Goal: Browse casually: Explore the website without a specific task or goal

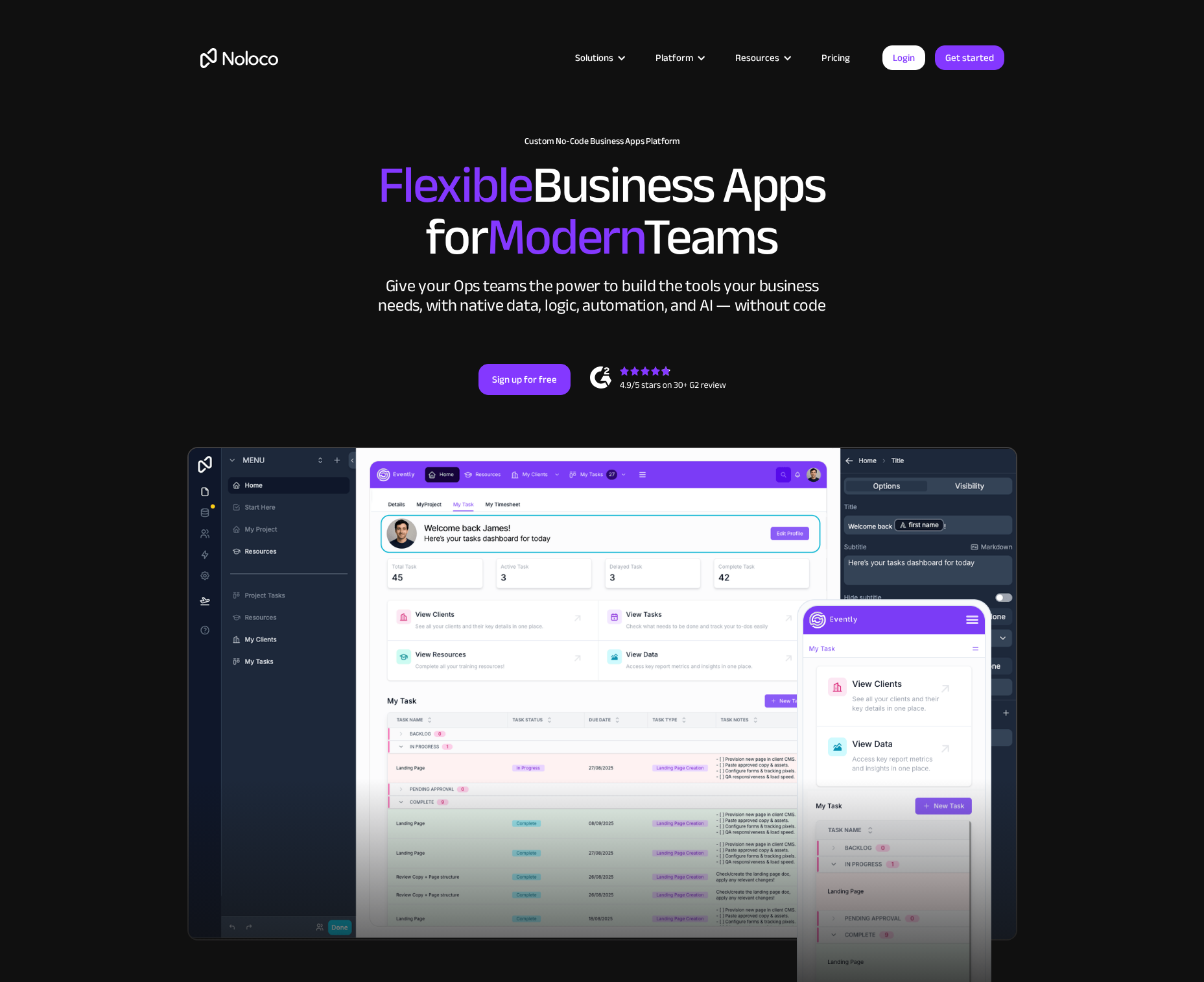
click at [562, 251] on span "Modern" at bounding box center [565, 237] width 156 height 97
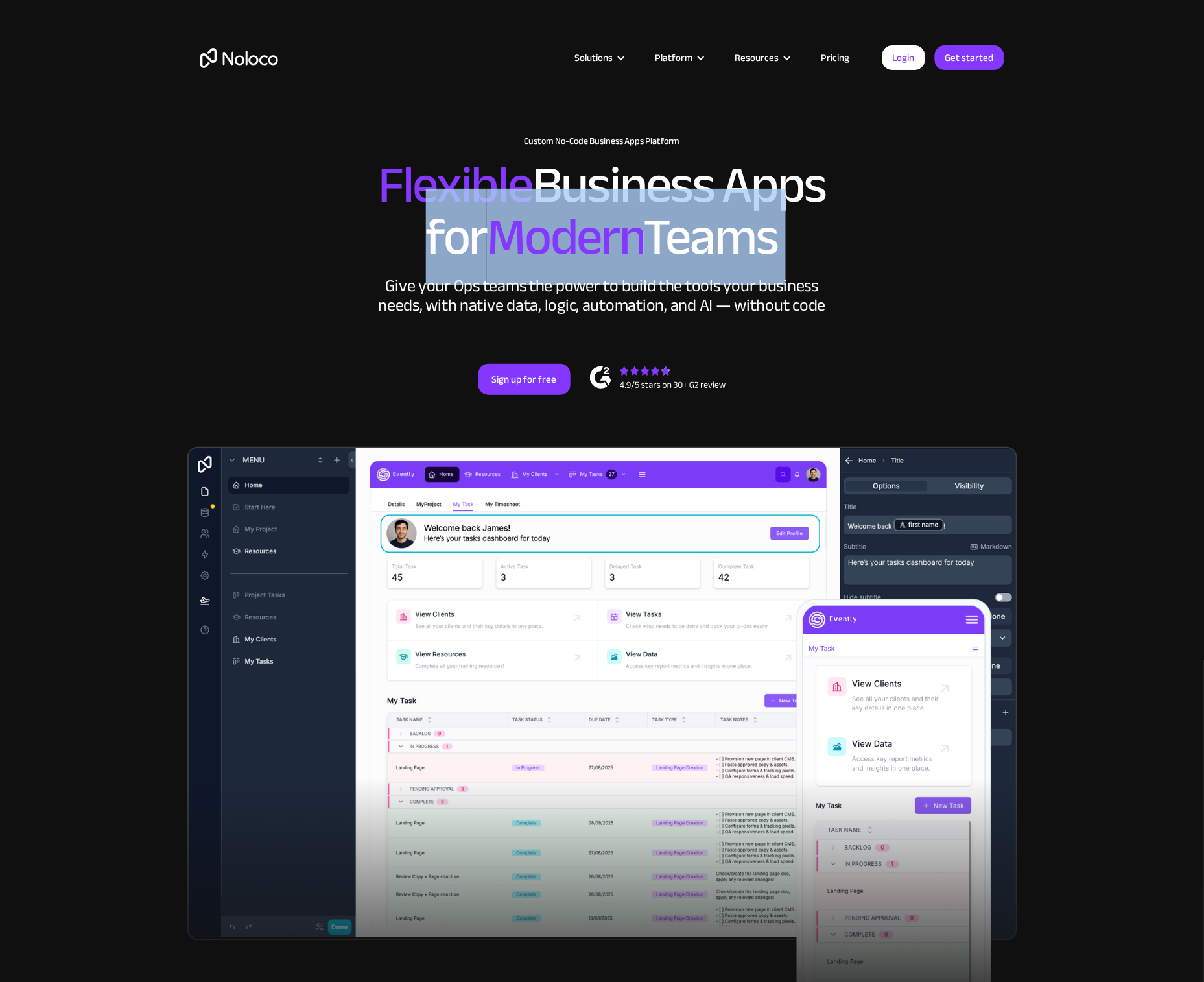
click at [562, 251] on span "Modern" at bounding box center [565, 237] width 156 height 97
click at [453, 228] on h2 "Flexible Business Apps for Modern Teams" at bounding box center [603, 211] width 804 height 103
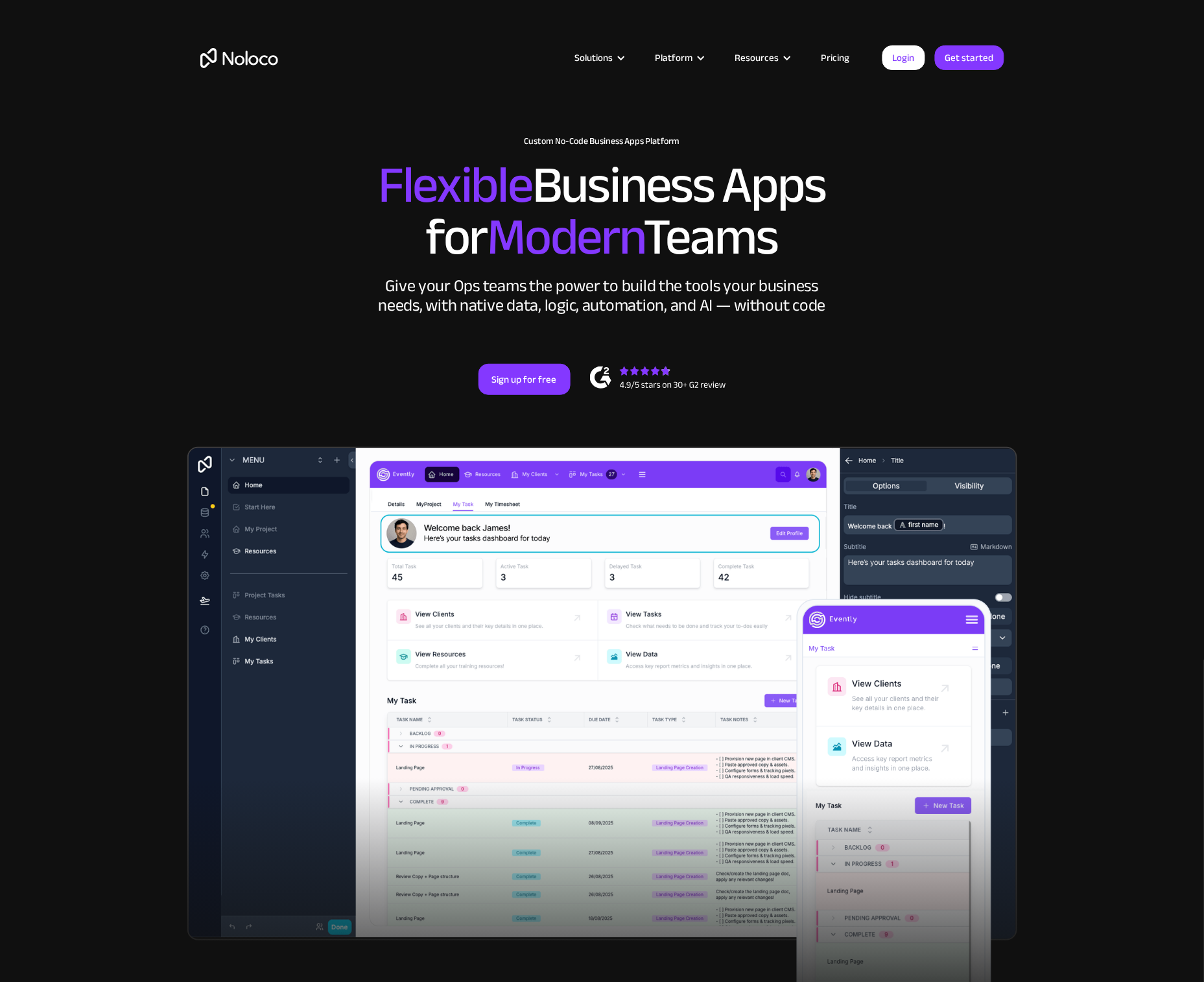
click at [903, 256] on h2 "Flexible Business Apps for Modern Teams" at bounding box center [603, 211] width 804 height 103
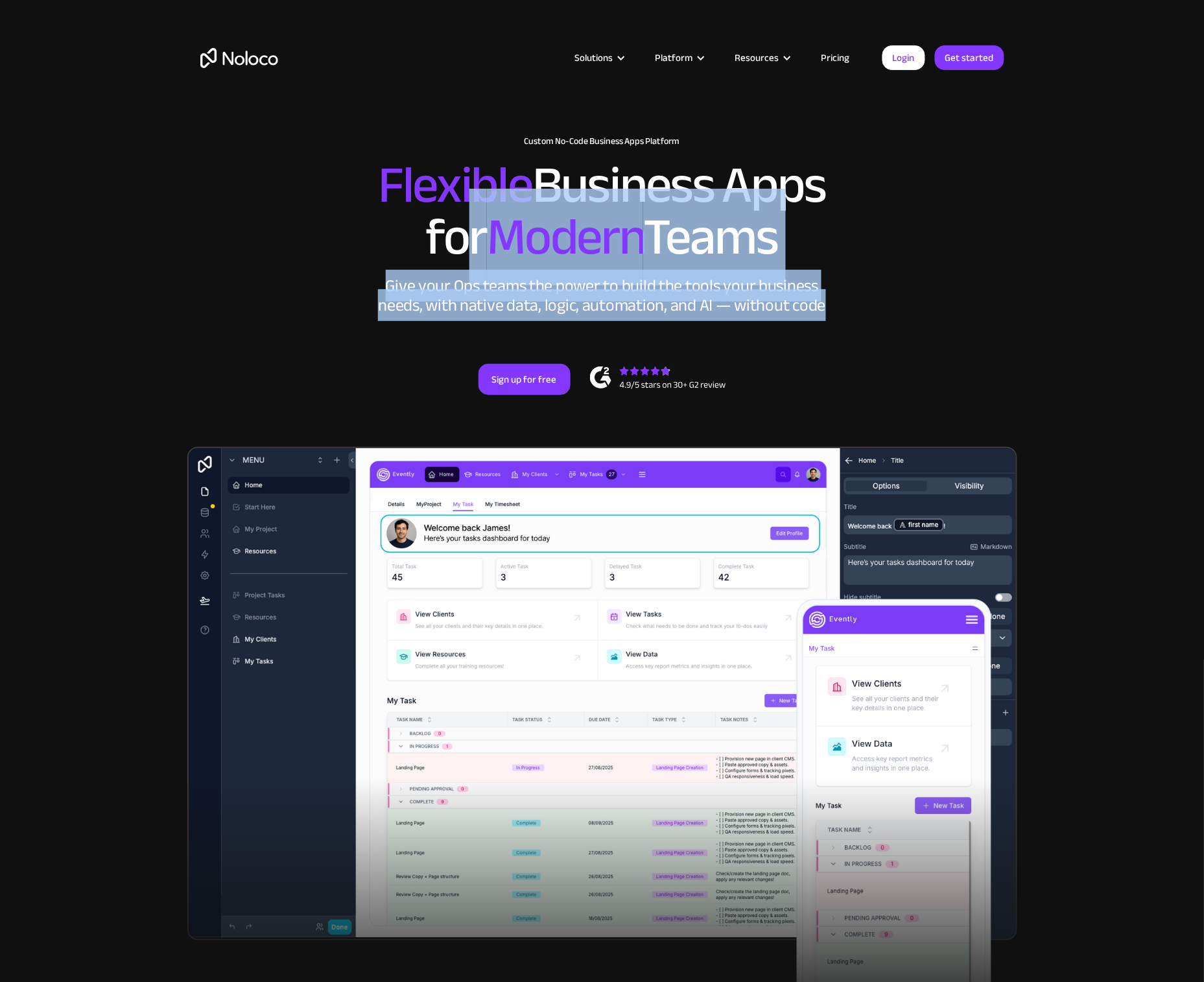
drag, startPoint x: 862, startPoint y: 335, endPoint x: 457, endPoint y: 235, distance: 417.2
click at [457, 235] on div "New: Connect Noloco to Stripe Custom No-Code Business Apps Platform Flexible Bu…" at bounding box center [602, 265] width 830 height 337
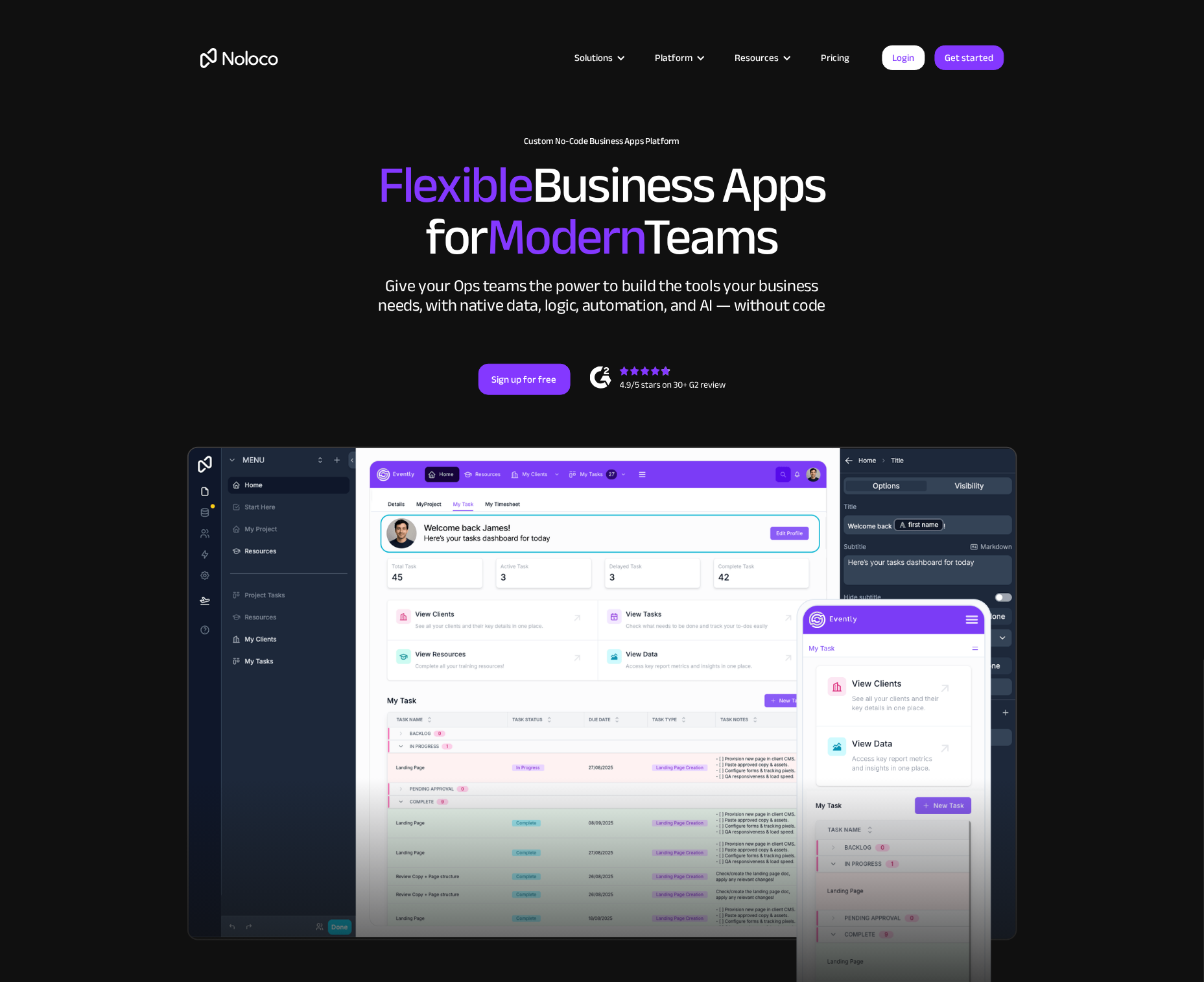
click at [457, 235] on h2 "Flexible Business Apps for Modern Teams" at bounding box center [603, 211] width 804 height 103
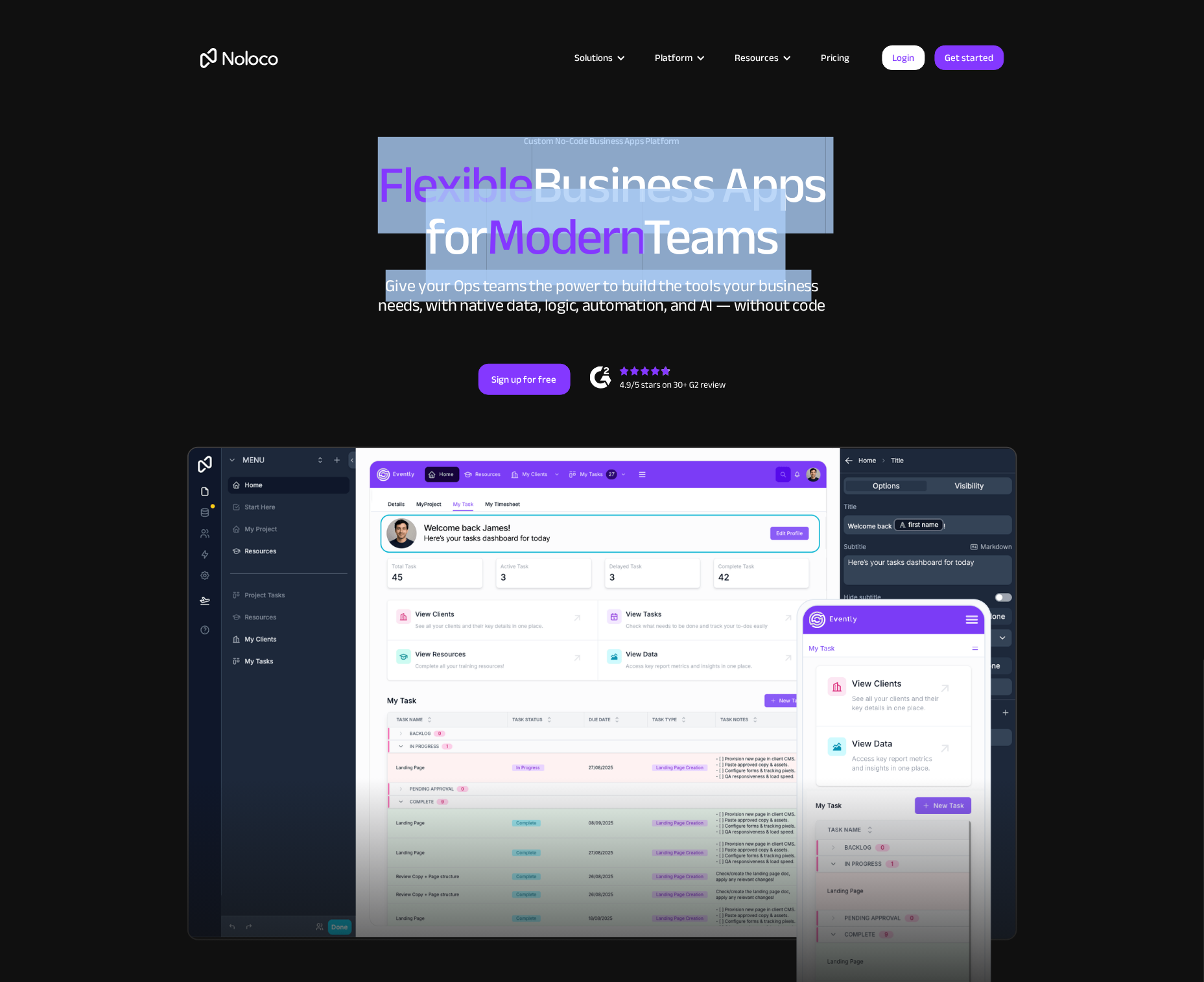
drag, startPoint x: 576, startPoint y: 247, endPoint x: 846, endPoint y: 291, distance: 273.6
click at [807, 290] on div "New: Connect Noloco to Stripe Custom No-Code Business Apps Platform Flexible Bu…" at bounding box center [602, 265] width 830 height 337
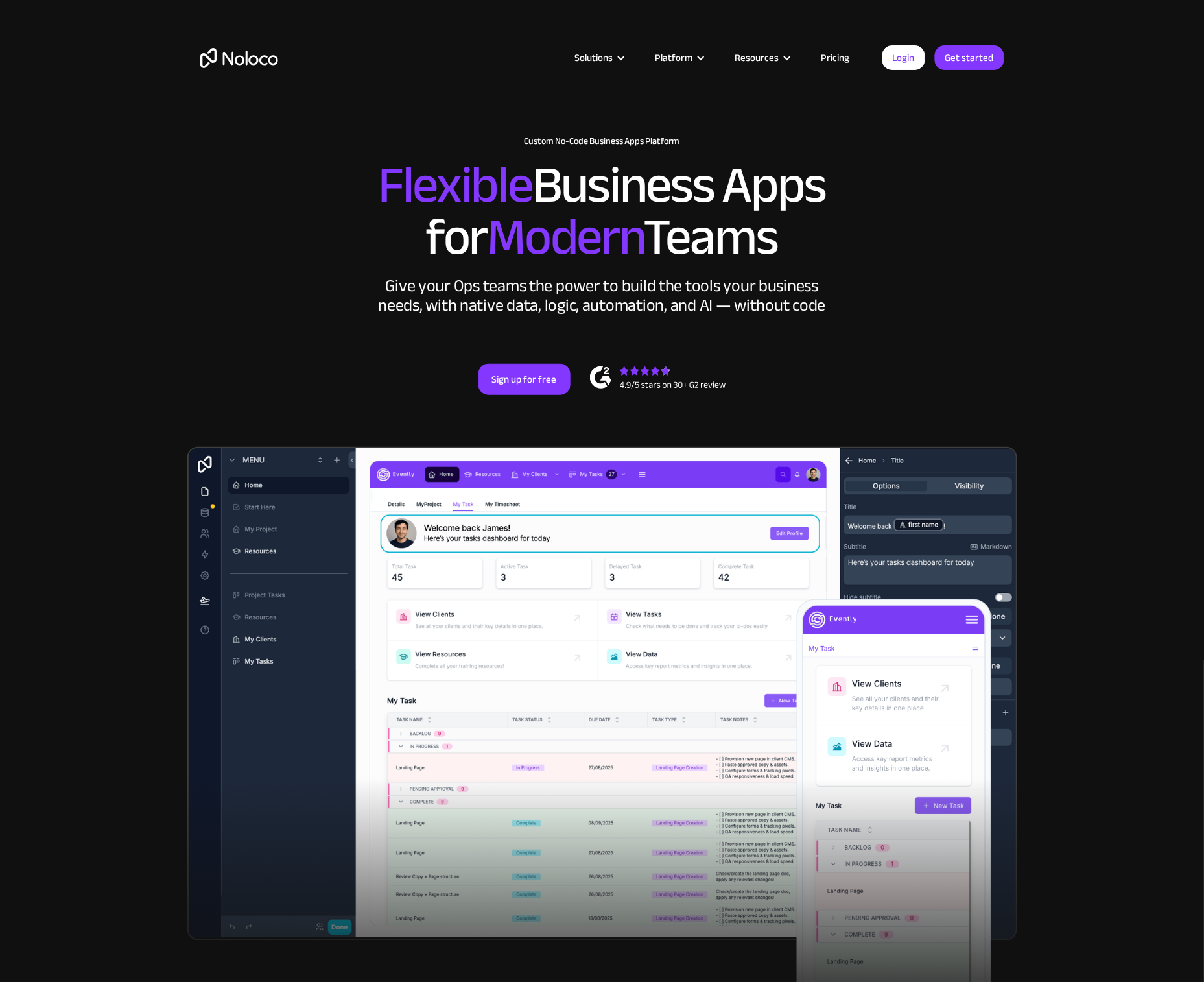
click at [846, 291] on div "New: Connect Noloco to Stripe Custom No-Code Business Apps Platform Flexible Bu…" at bounding box center [602, 265] width 830 height 337
click at [918, 307] on div "New: Connect Noloco to Stripe Custom No-Code Business Apps Platform Flexible Bu…" at bounding box center [602, 265] width 830 height 337
click at [918, 293] on div "New: Connect Noloco to Stripe Custom No-Code Business Apps Platform Flexible Bu…" at bounding box center [602, 265] width 830 height 337
click at [653, 276] on div "Give your Ops teams the power to build the tools your business needs, with nati…" at bounding box center [603, 296] width 454 height 39
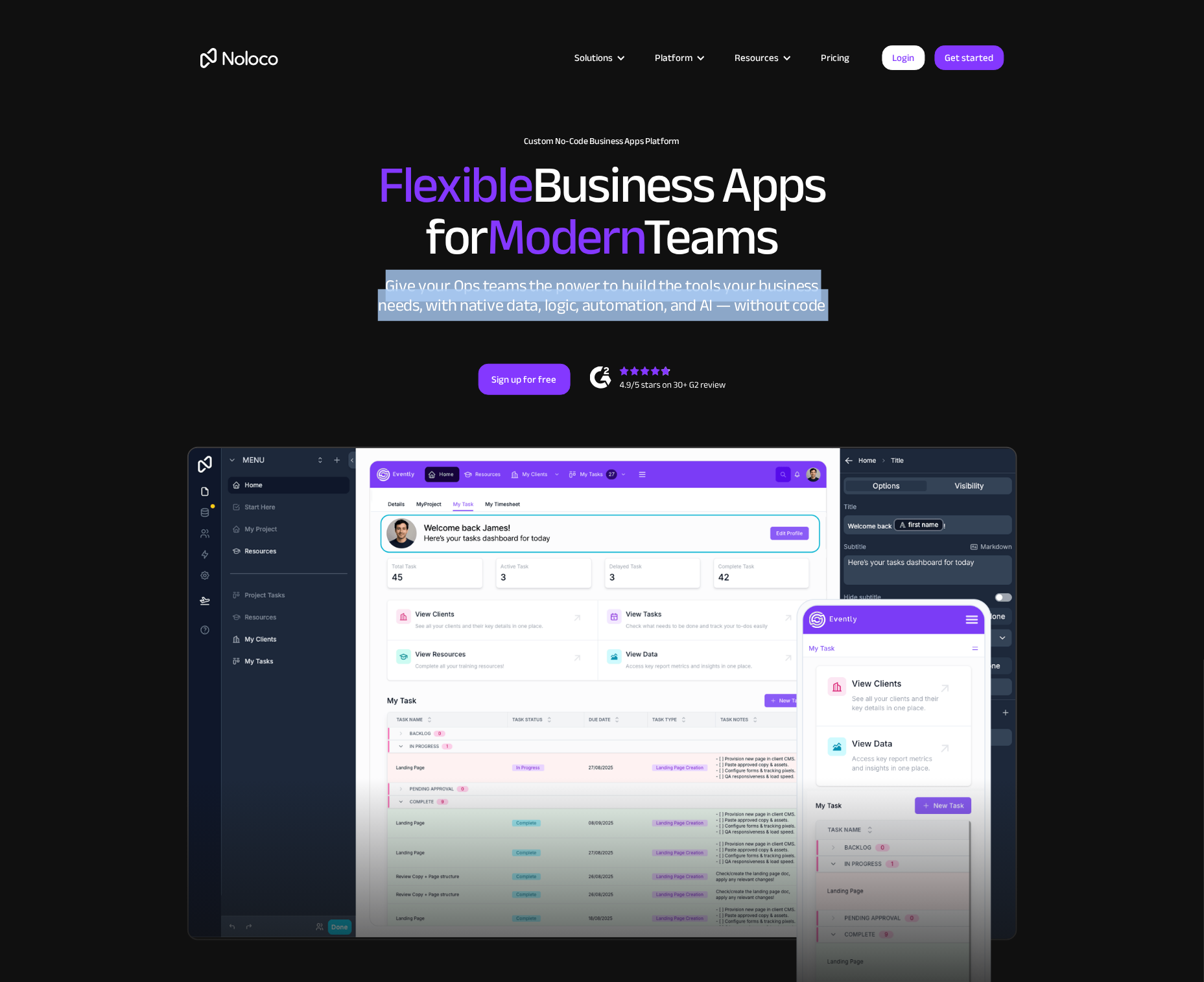
click at [653, 276] on div "Give your Ops teams the power to build the tools your business needs, with nati…" at bounding box center [603, 296] width 454 height 39
click at [864, 308] on div "New: Connect Noloco to Stripe Custom No-Code Business Apps Platform Flexible Bu…" at bounding box center [602, 265] width 830 height 337
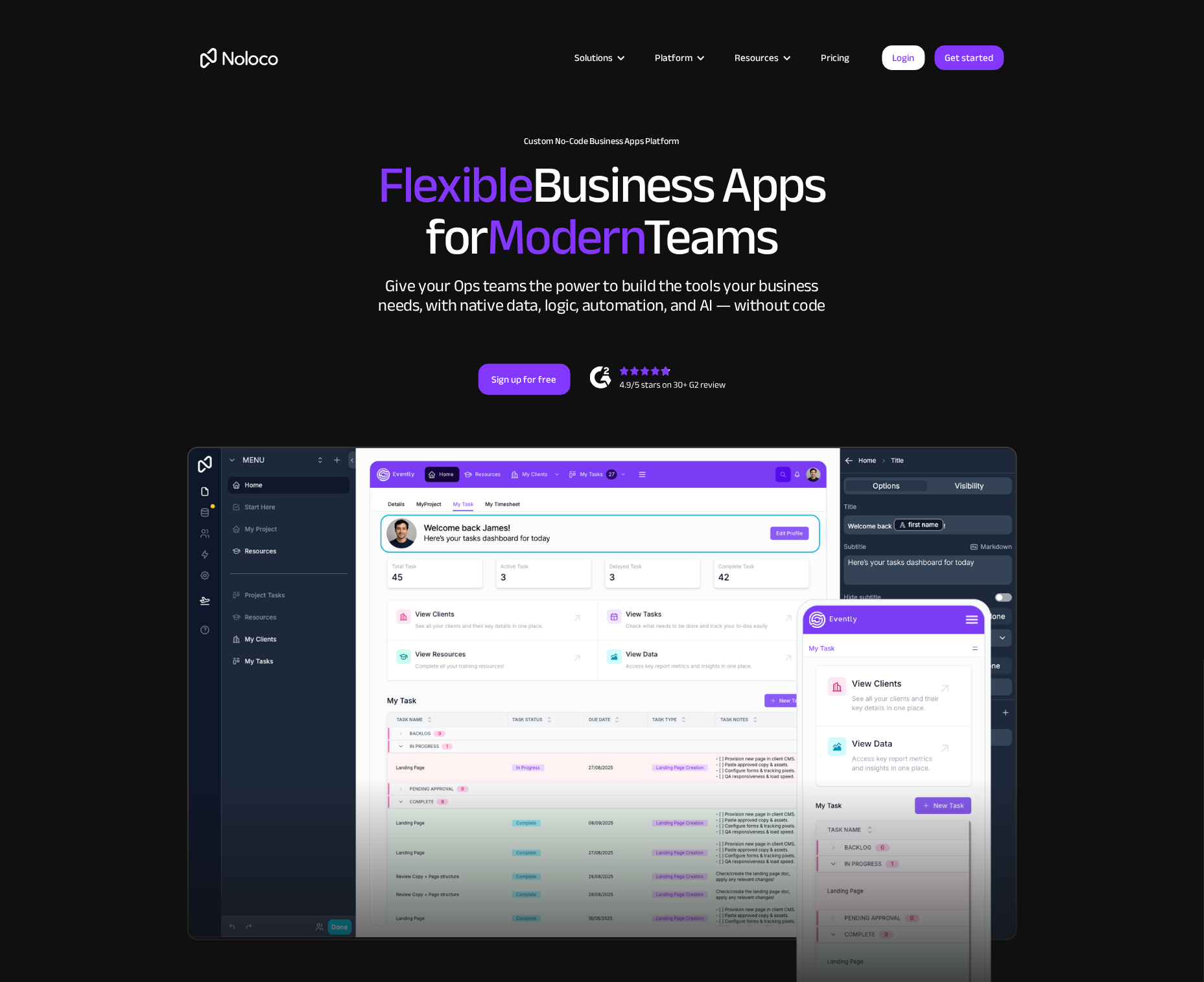
click at [965, 293] on div "New: Connect Noloco to Stripe Custom No-Code Business Apps Platform Flexible Bu…" at bounding box center [602, 265] width 830 height 337
click at [350, 174] on h2 "Flexible Business Apps for Modern Teams" at bounding box center [603, 211] width 804 height 103
click at [678, 244] on h2 "Flexible Business Apps for Modern Teams" at bounding box center [603, 211] width 804 height 103
click at [726, 406] on div "New: Connect Noloco to Stripe Custom No-Code Business Apps Platform Flexible Bu…" at bounding box center [602, 265] width 830 height 337
click at [758, 338] on div "New: Connect Noloco to Stripe Custom No-Code Business Apps Platform Flexible Bu…" at bounding box center [602, 265] width 830 height 337
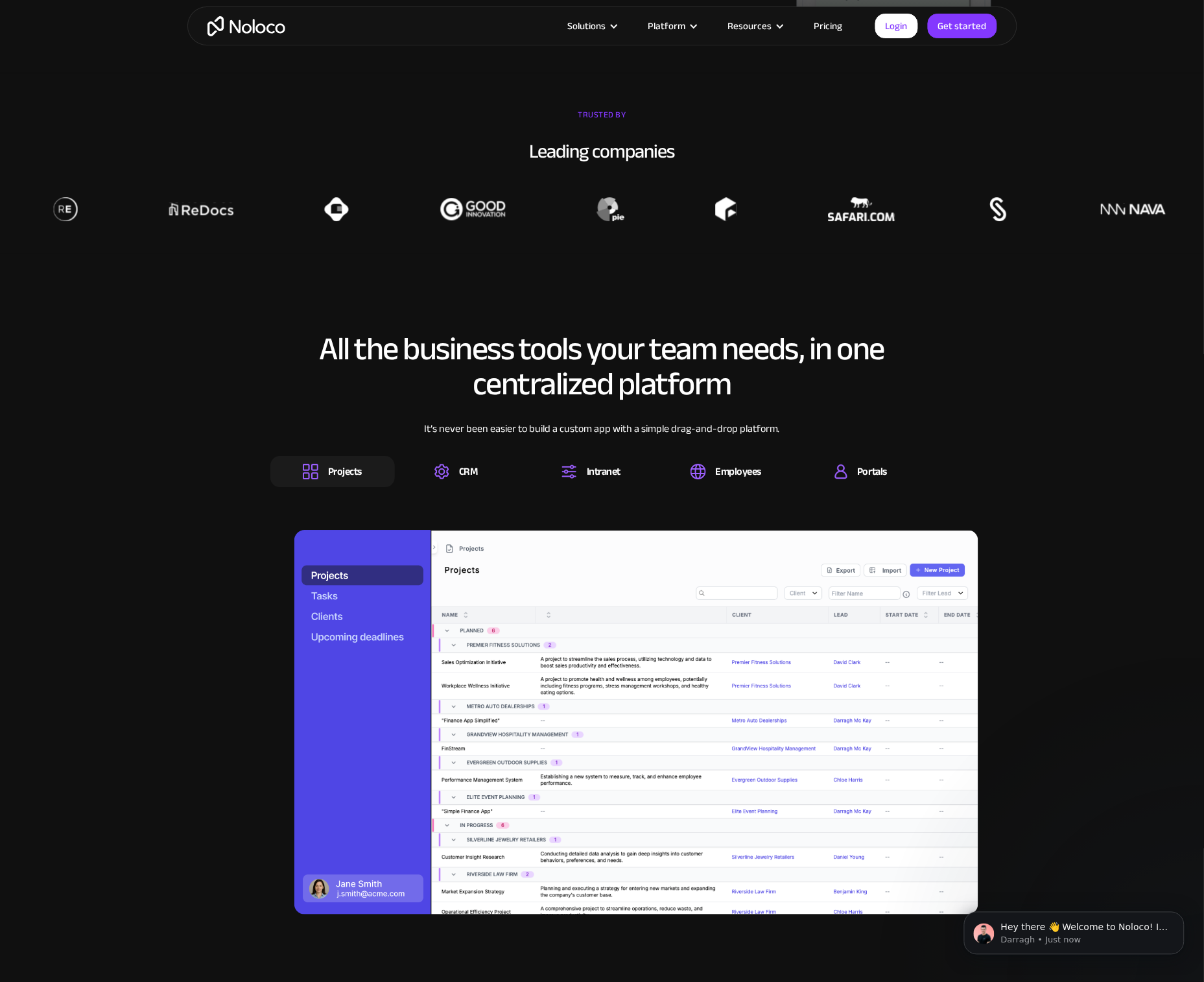
scroll to position [1113, 0]
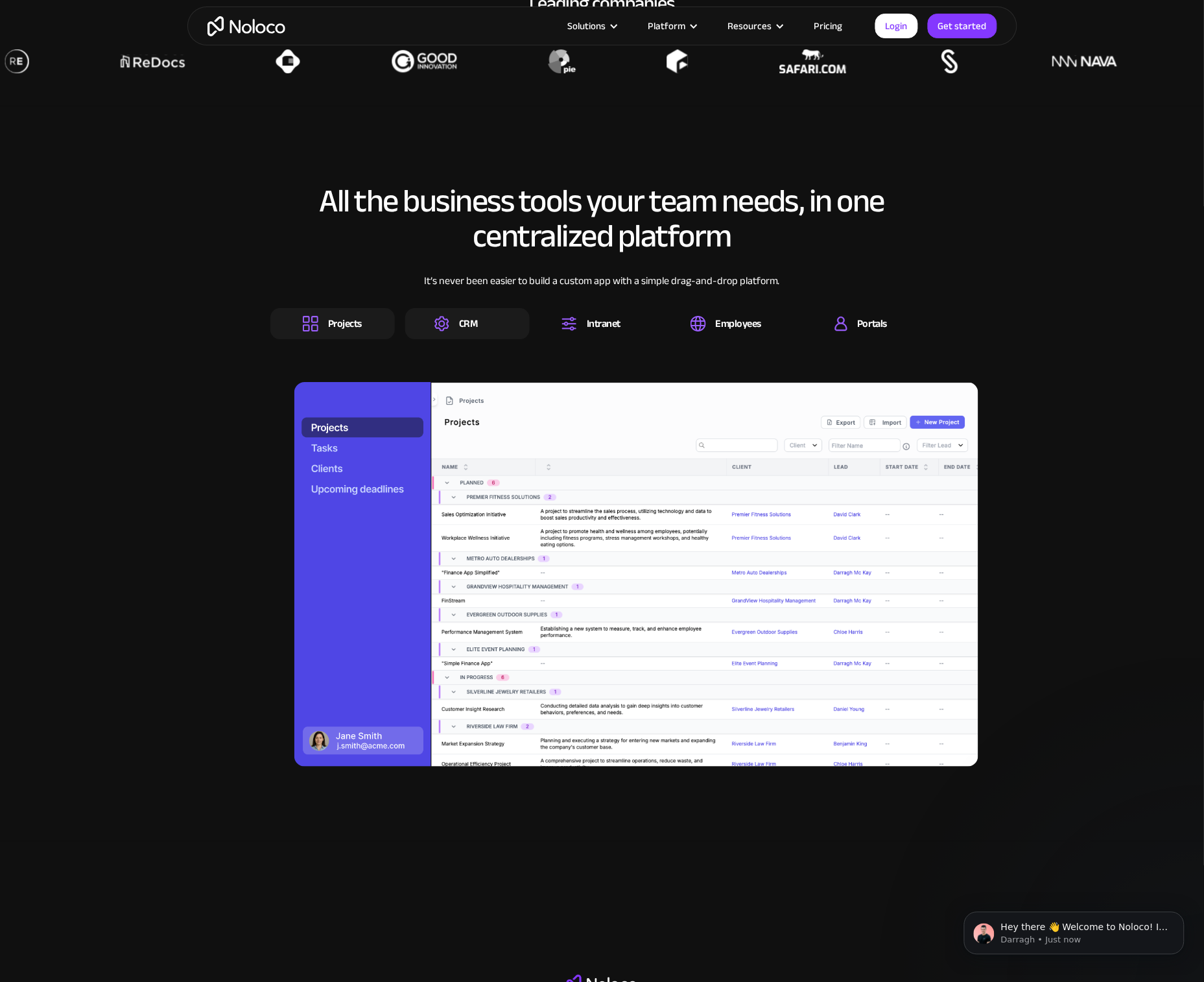
click at [465, 328] on div "CRM" at bounding box center [468, 324] width 19 height 15
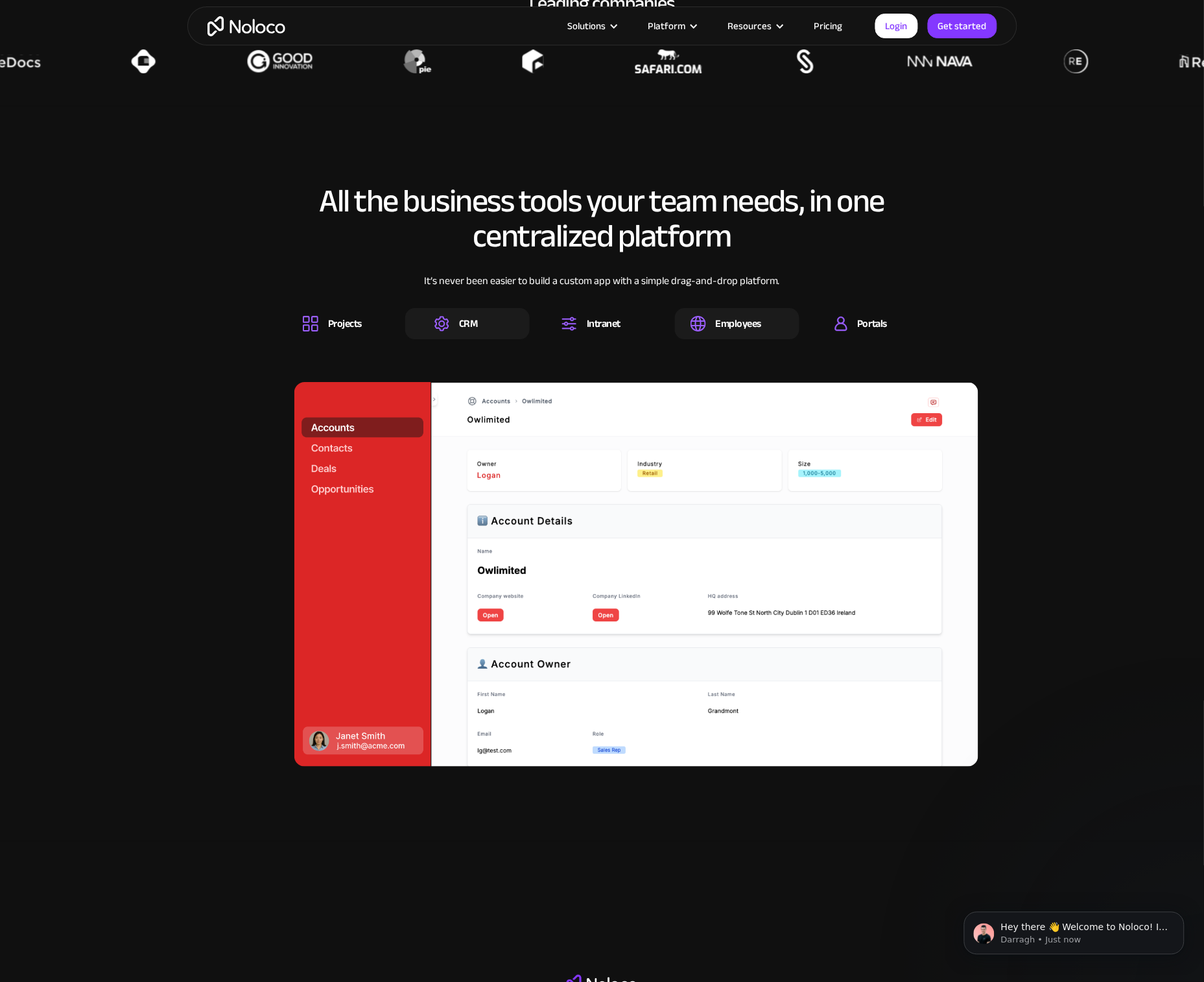
click at [709, 319] on div "Employees" at bounding box center [726, 324] width 72 height 15
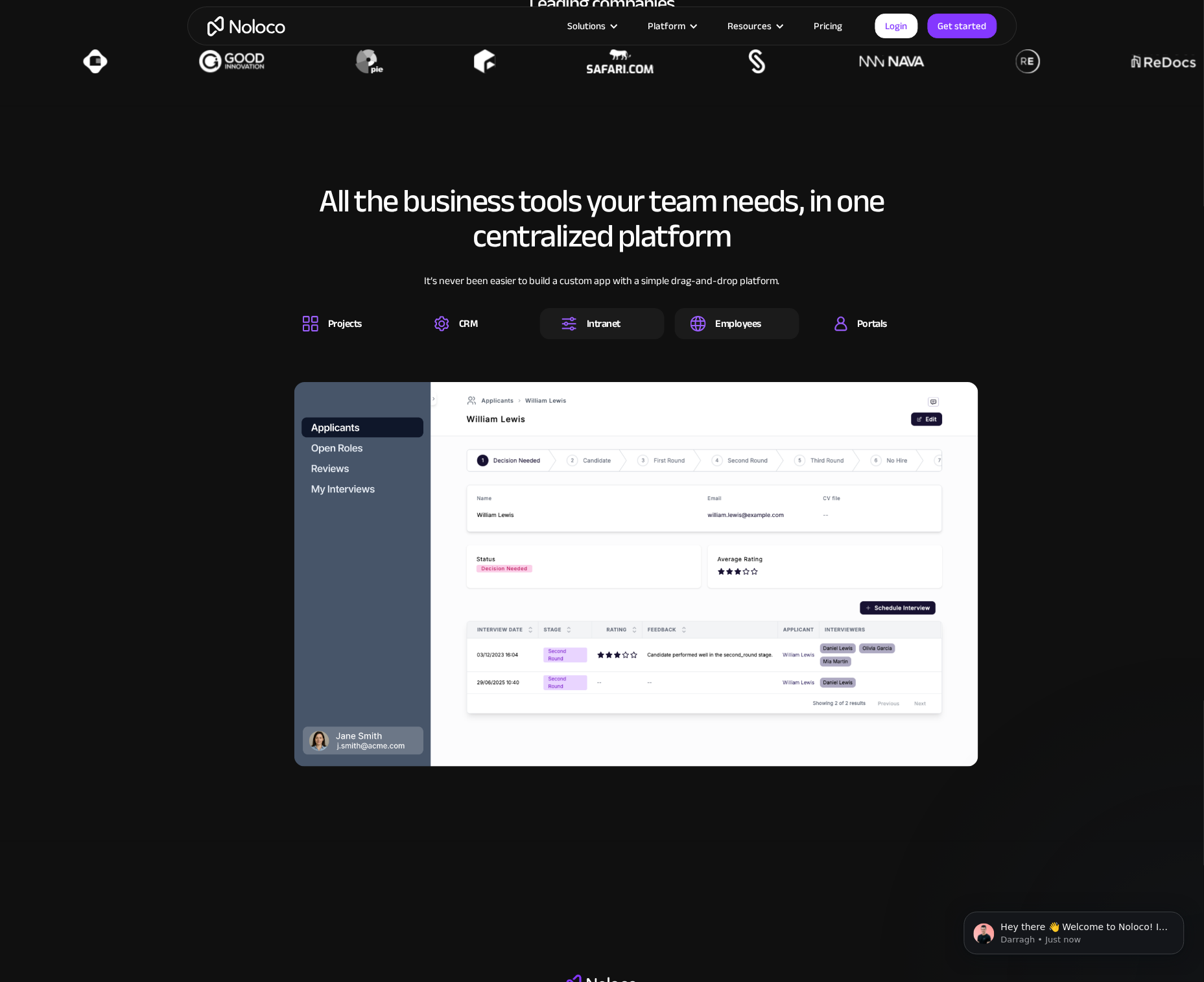
click at [658, 323] on div "Intranet" at bounding box center [602, 324] width 124 height 31
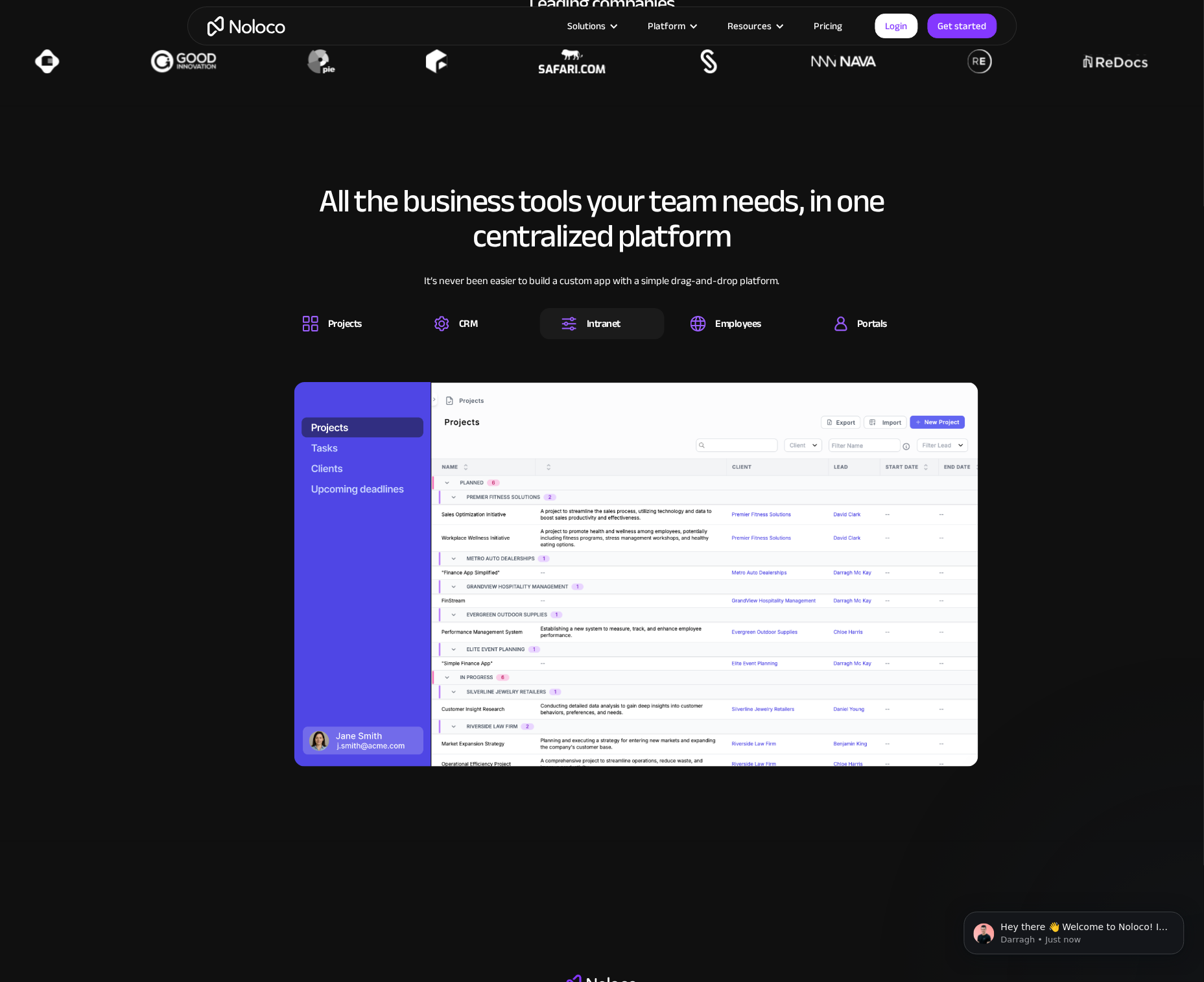
click at [746, 301] on div "It’s never been easier to build a custom app with a simple drag-and-drop platfo…" at bounding box center [602, 290] width 664 height 35
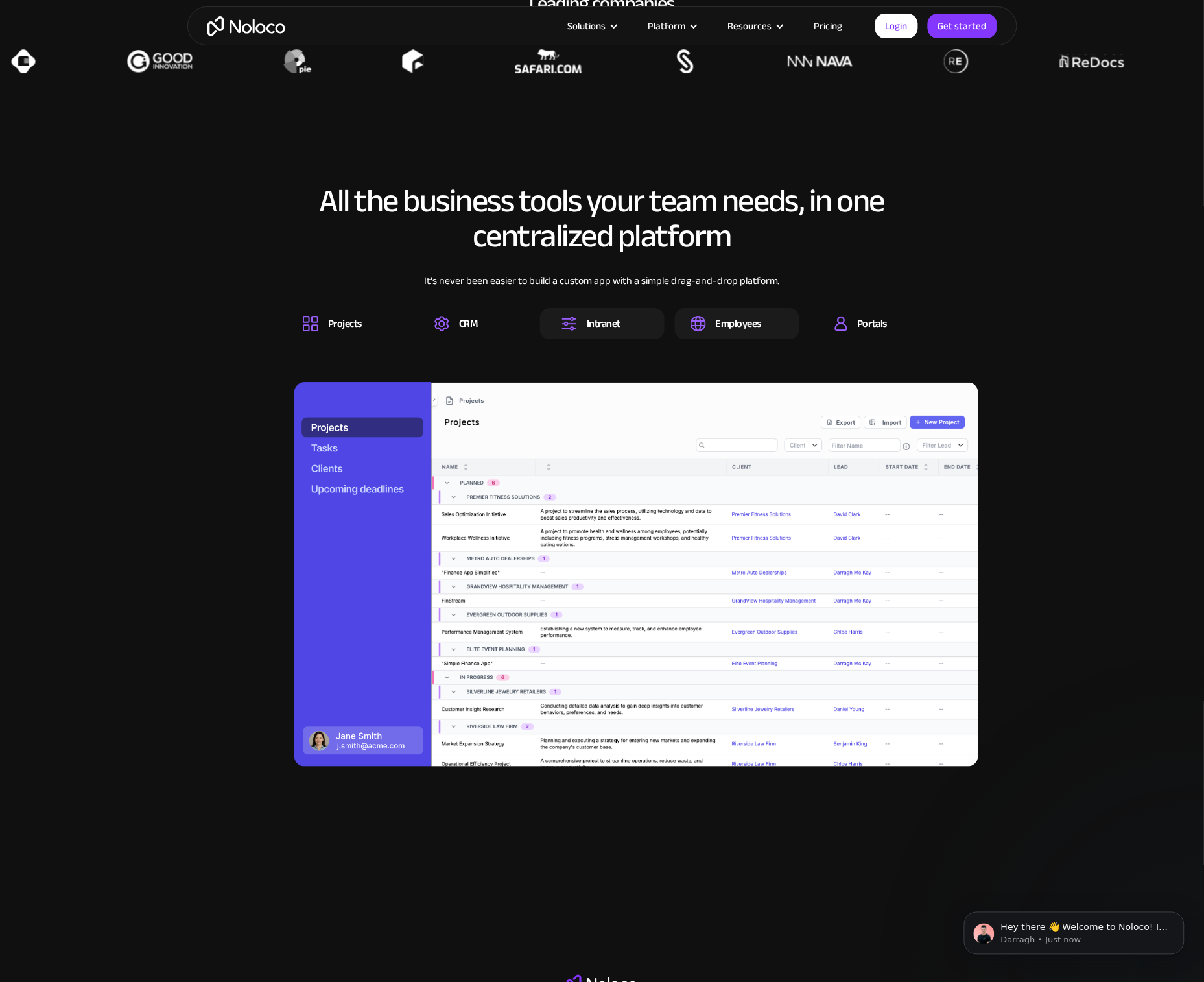
click at [732, 318] on div "Employees" at bounding box center [739, 324] width 46 height 15
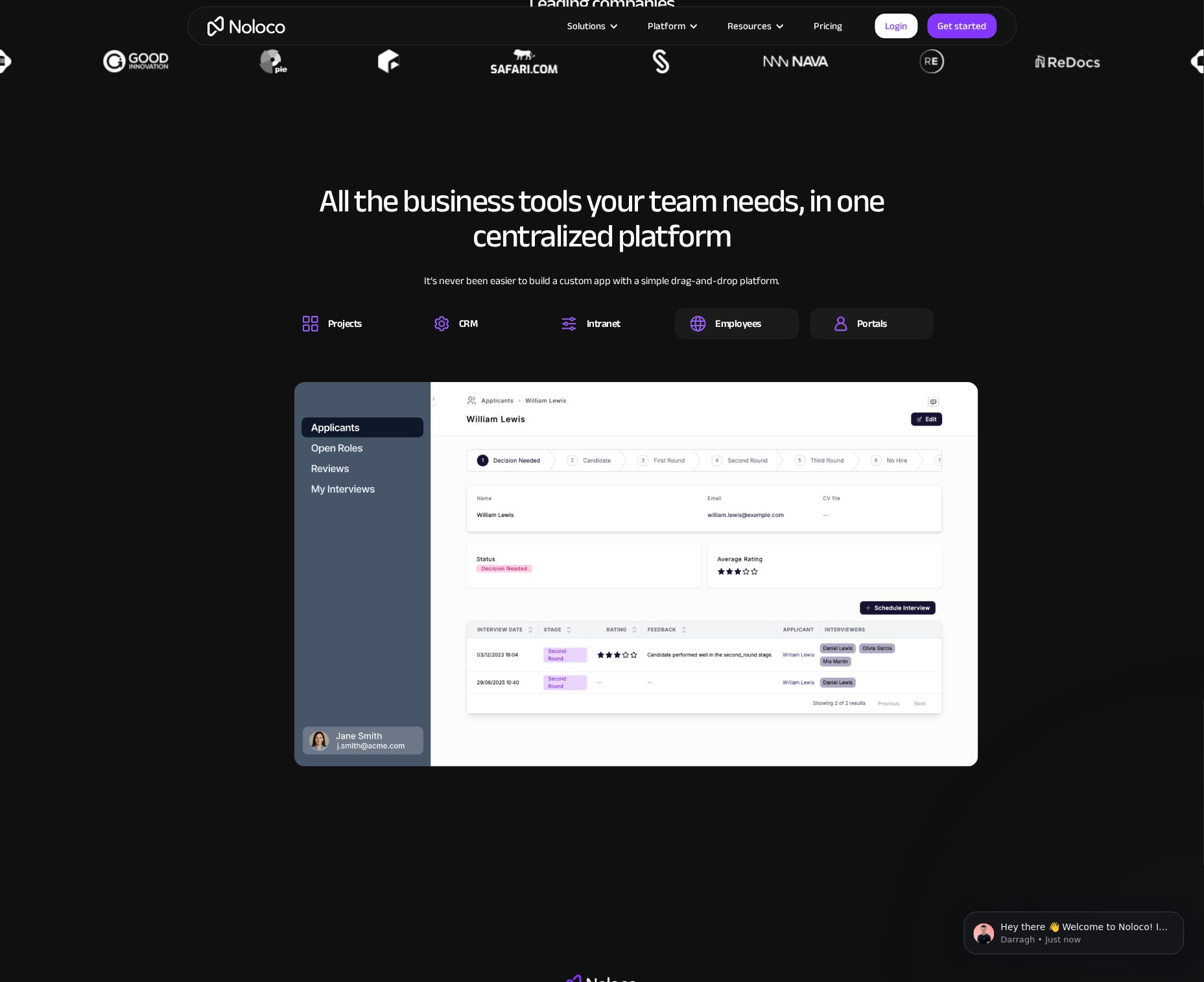
click at [871, 317] on div "Portals" at bounding box center [872, 324] width 30 height 15
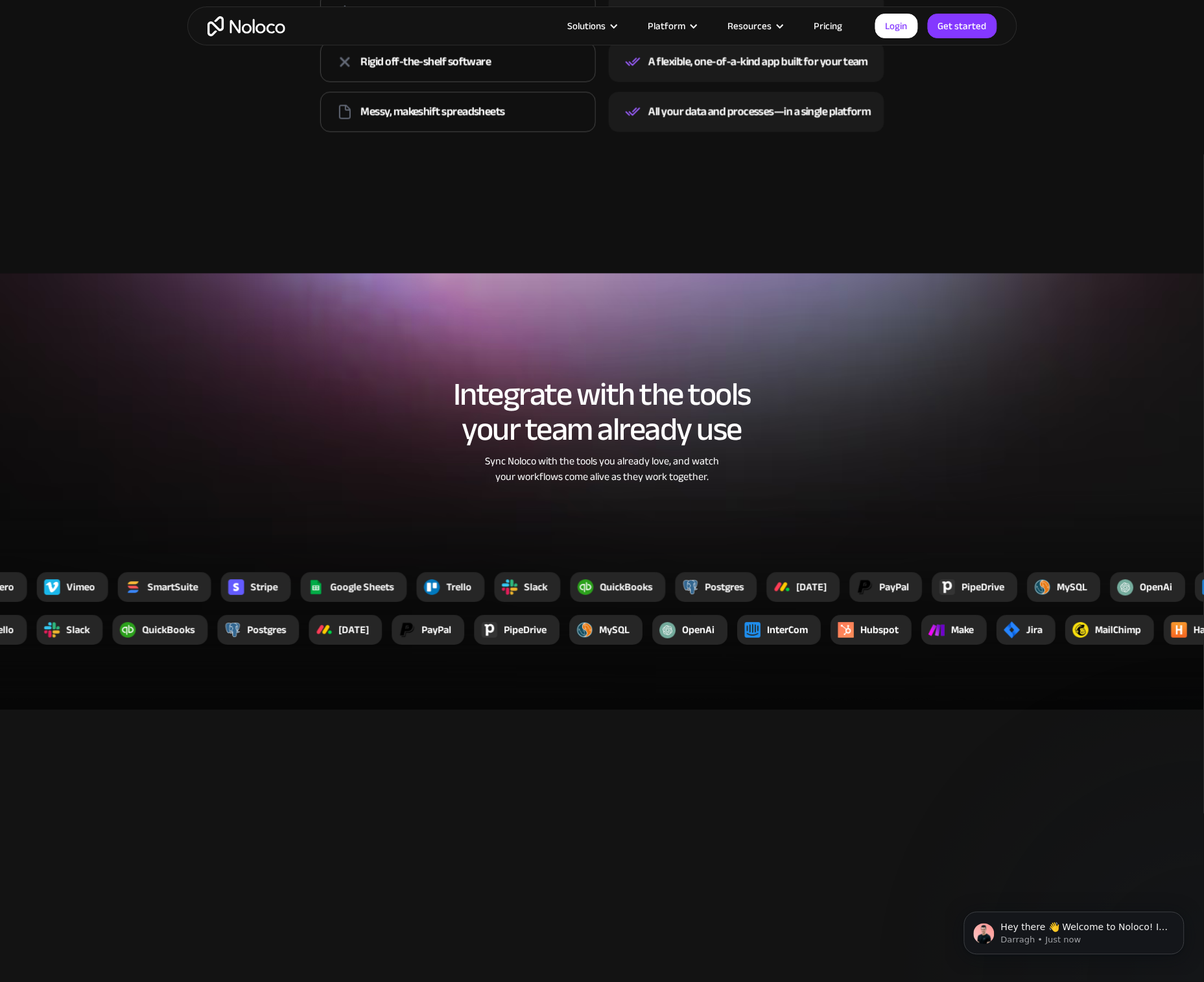
scroll to position [2398, 0]
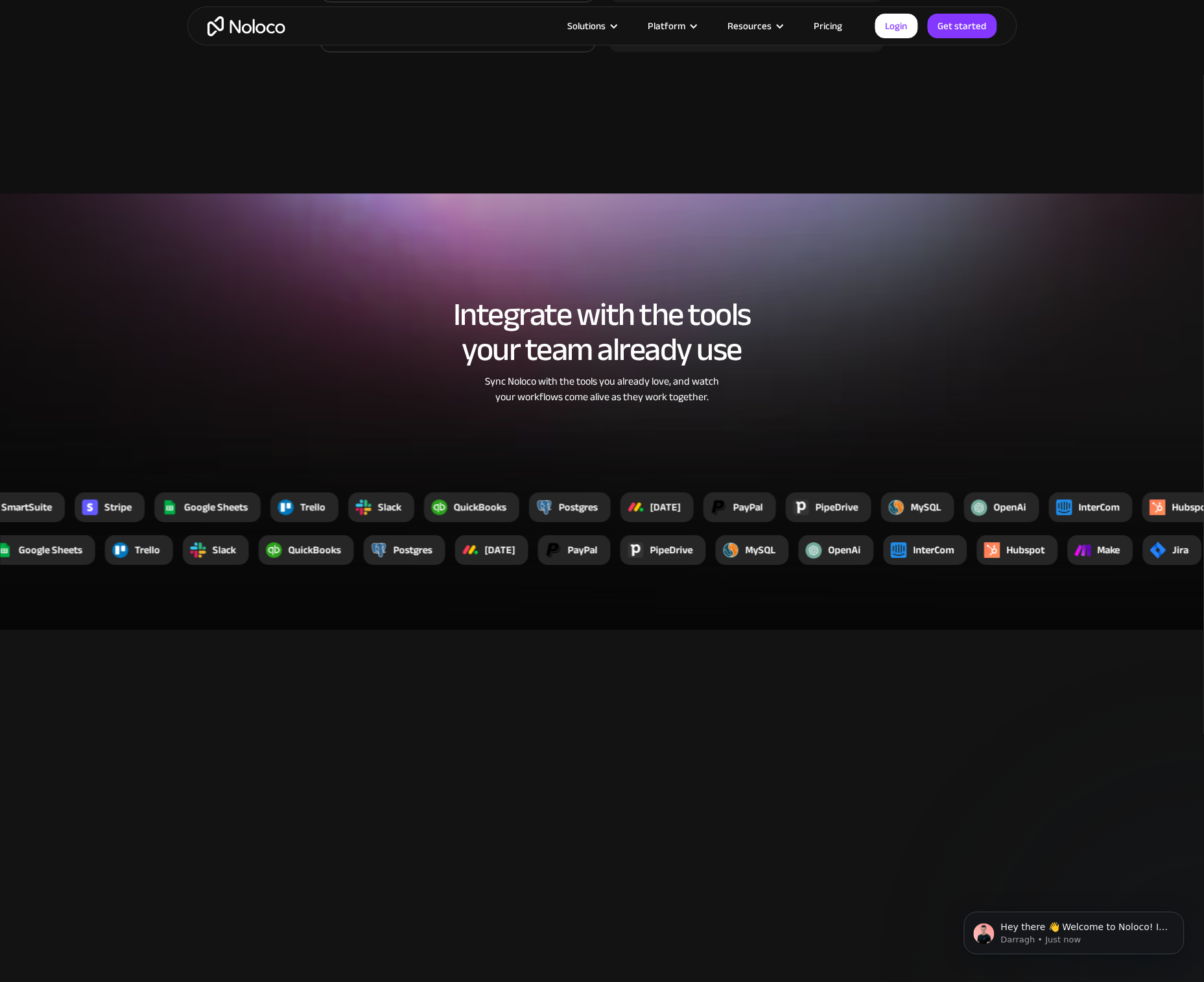
click at [570, 201] on section "Integrate with the tools your team already use Sync Noloco with the tools you a…" at bounding box center [602, 411] width 1204 height 436
